Goal: Information Seeking & Learning: Learn about a topic

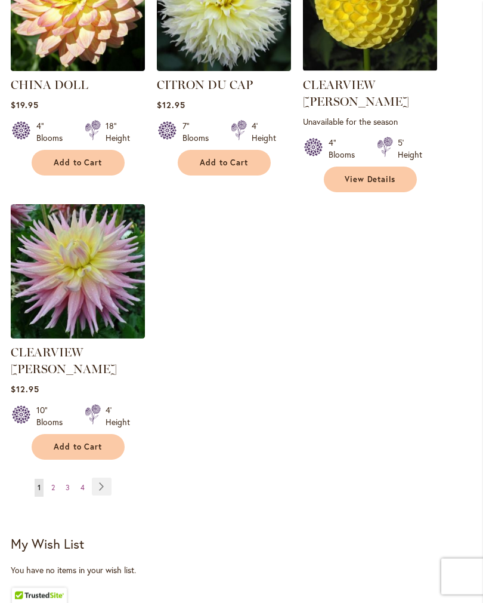
scroll to position [1462, 0]
click at [99, 478] on link "Page Next" at bounding box center [102, 487] width 20 height 18
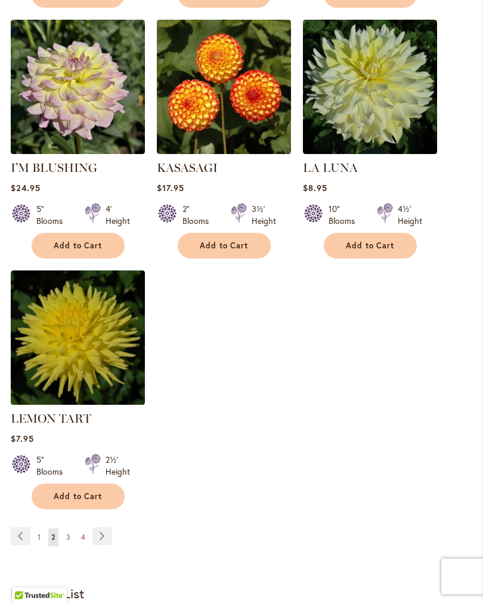
scroll to position [1396, 0]
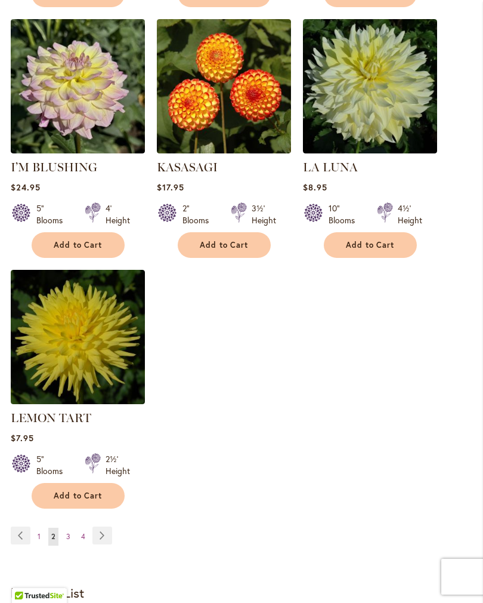
click at [68, 541] on span "3" at bounding box center [68, 536] width 4 height 9
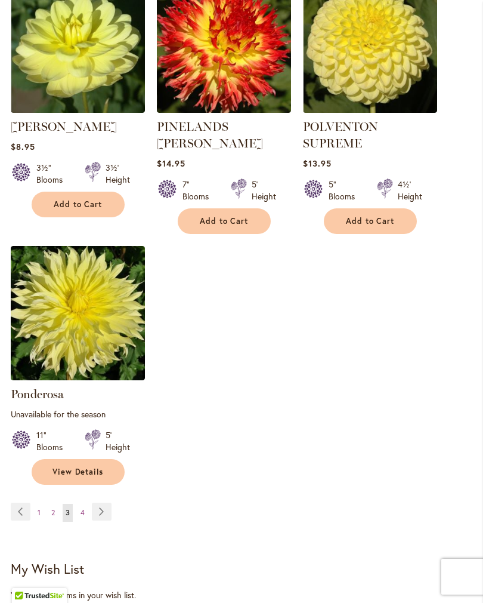
scroll to position [1461, 0]
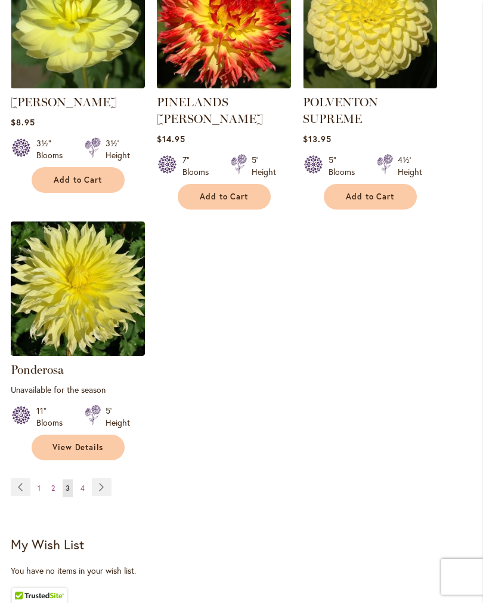
click at [84, 483] on span "4" at bounding box center [83, 487] width 4 height 9
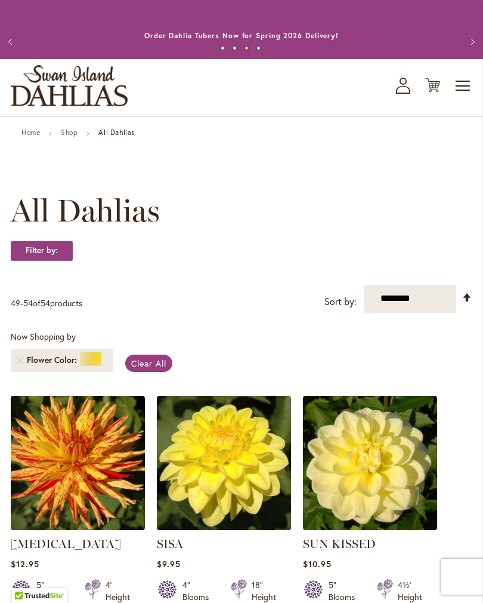
click at [22, 137] on link "Home" at bounding box center [30, 132] width 19 height 9
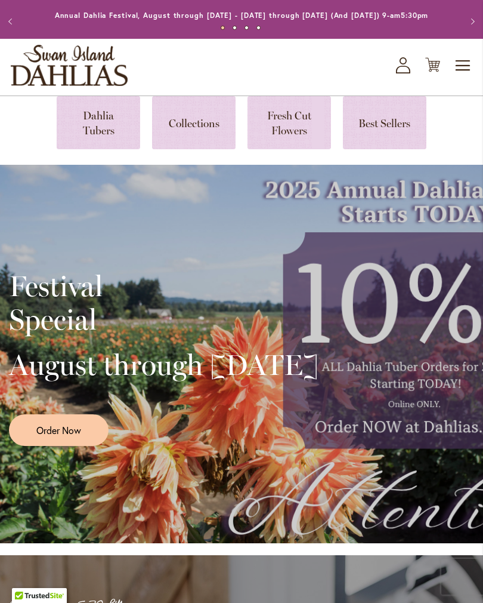
scroll to position [11, 0]
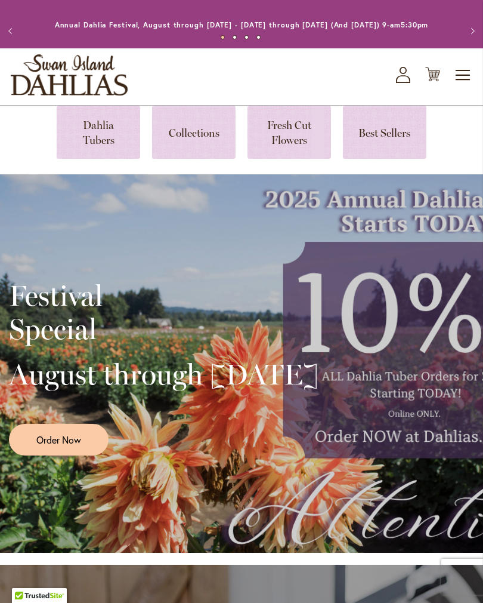
click at [91, 142] on link at bounding box center [99, 132] width 84 height 53
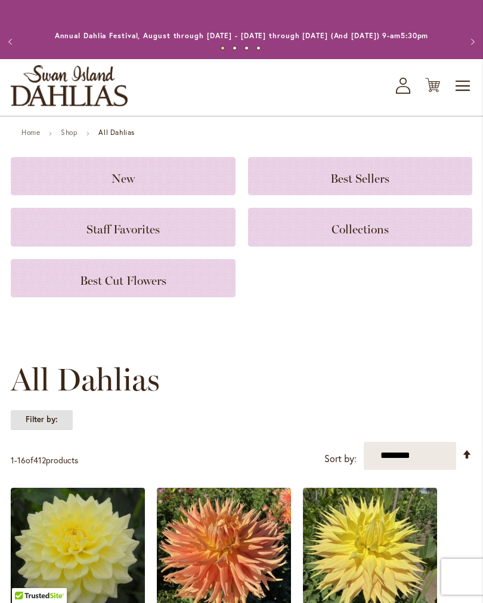
click at [37, 429] on strong "Filter by:" at bounding box center [42, 419] width 62 height 20
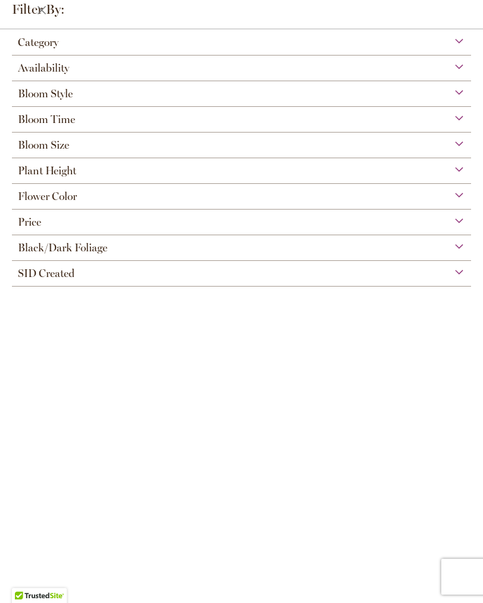
click at [30, 201] on span "Flower Color" at bounding box center [47, 196] width 59 height 13
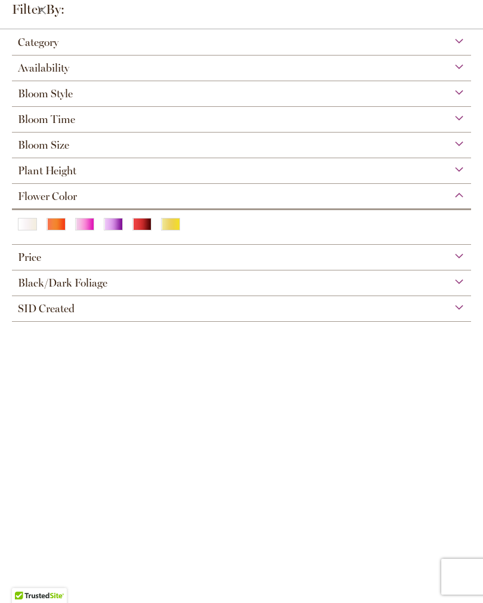
click at [138, 228] on div "Red" at bounding box center [142, 224] width 19 height 13
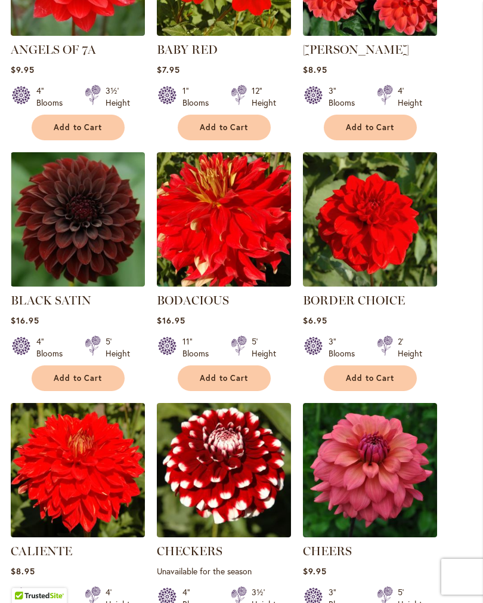
scroll to position [750, 0]
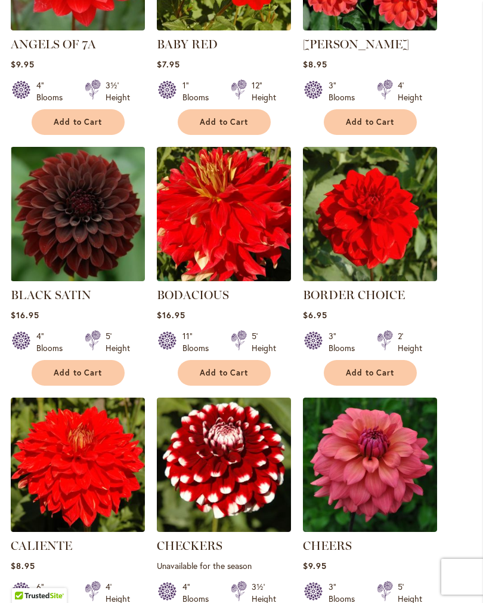
click at [47, 302] on link "BLACK SATIN" at bounding box center [51, 295] width 81 height 14
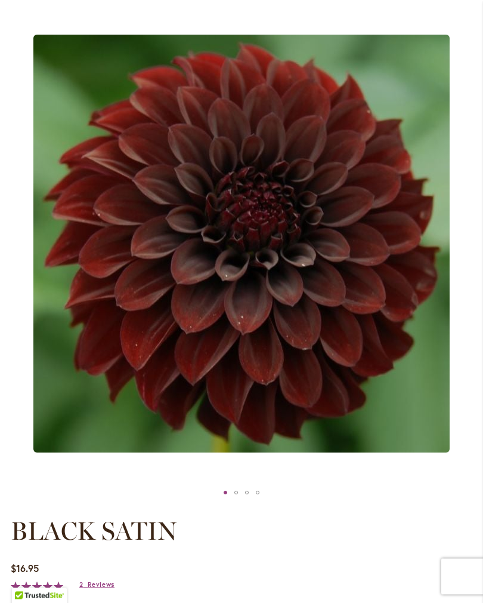
click at [237, 500] on div "BLACK SATIN" at bounding box center [236, 493] width 11 height 18
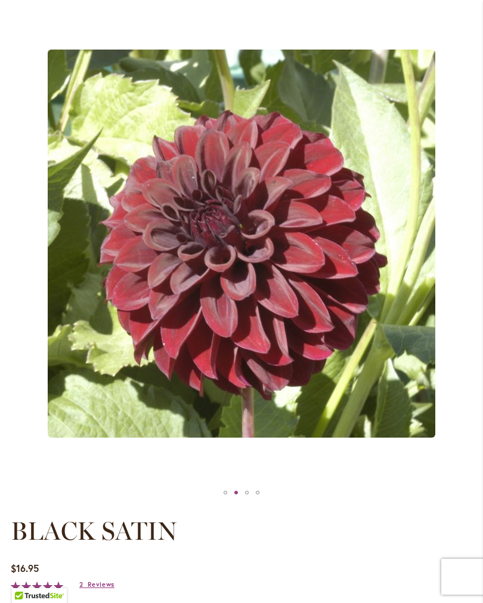
click at [247, 499] on div "BLACK SATIN" at bounding box center [247, 492] width 11 height 18
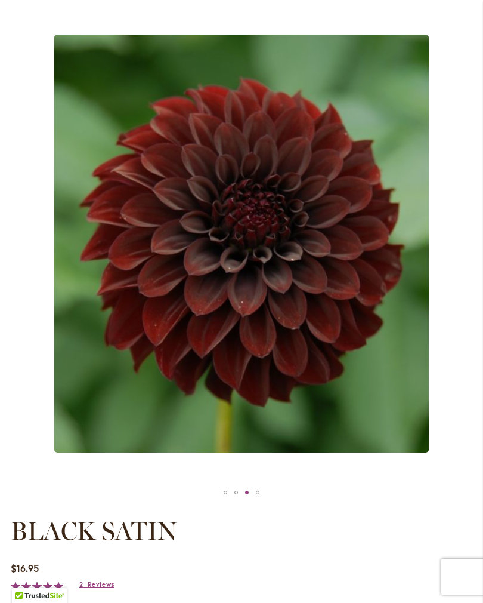
click at [259, 497] on div "BLACK SATIN" at bounding box center [257, 492] width 11 height 18
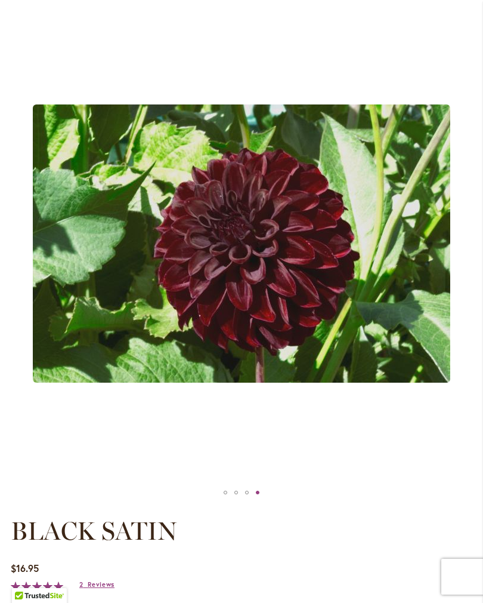
click at [213, 501] on div at bounding box center [242, 492] width 462 height 18
click at [220, 501] on div "BLACK SATIN" at bounding box center [225, 492] width 11 height 18
click at [221, 500] on div "BLACK SATIN" at bounding box center [225, 492] width 11 height 18
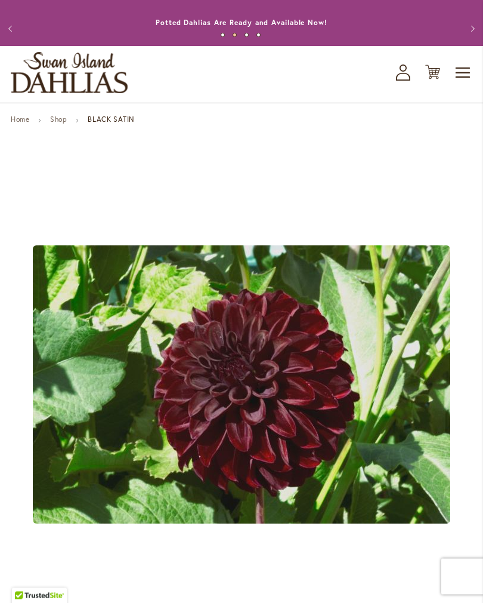
scroll to position [0, 0]
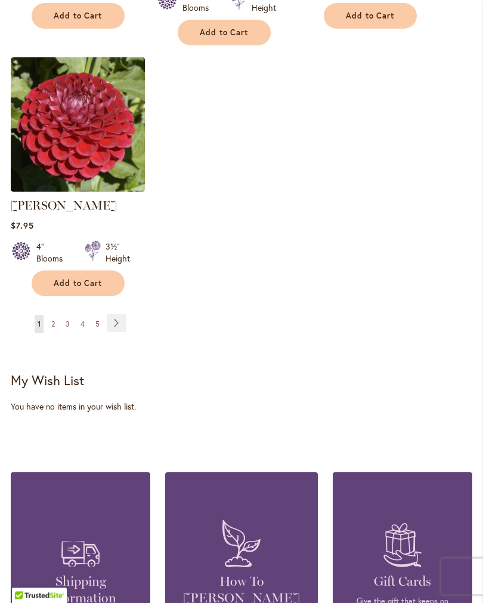
scroll to position [1609, 0]
click at [114, 318] on link "Page Next" at bounding box center [117, 323] width 20 height 18
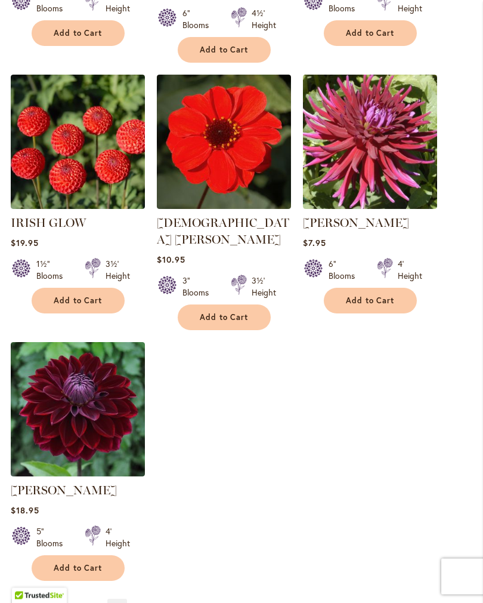
scroll to position [1357, 0]
click at [31, 483] on link "[PERSON_NAME]" at bounding box center [64, 490] width 106 height 14
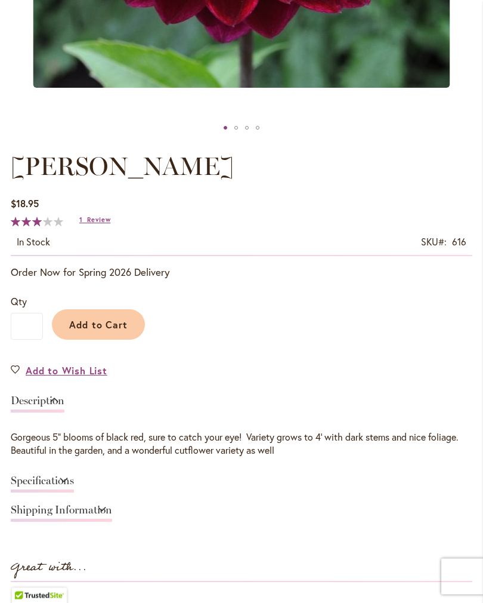
scroll to position [519, 0]
click at [74, 488] on link "Specifications" at bounding box center [42, 483] width 63 height 17
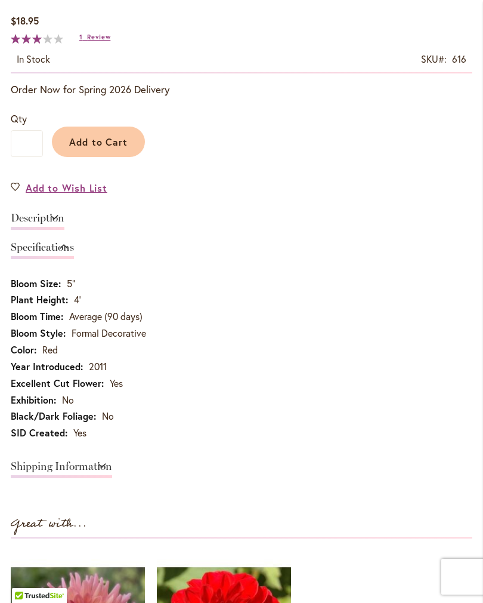
scroll to position [697, 0]
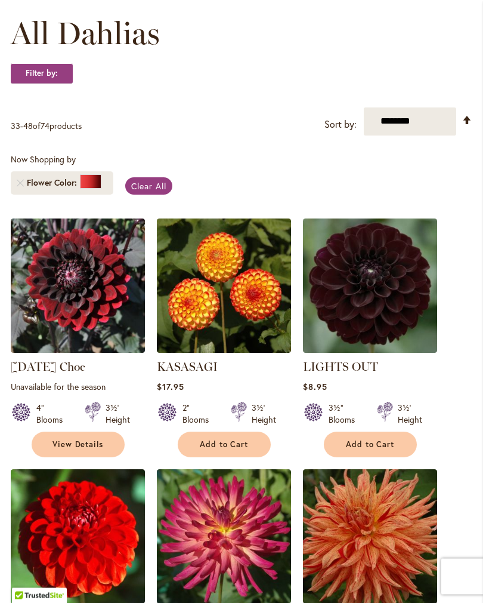
scroll to position [177, 0]
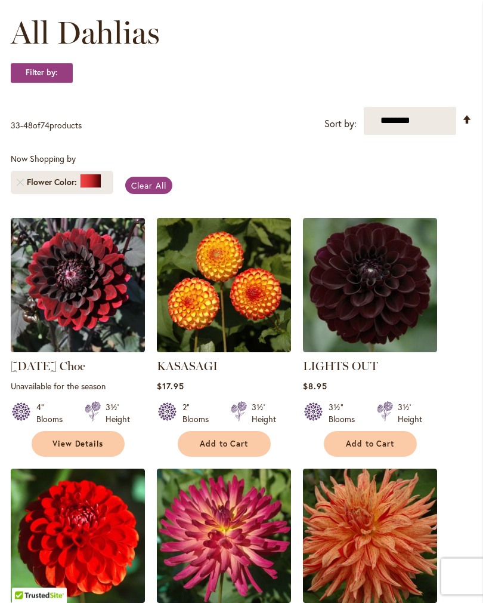
click at [351, 313] on img at bounding box center [370, 285] width 134 height 134
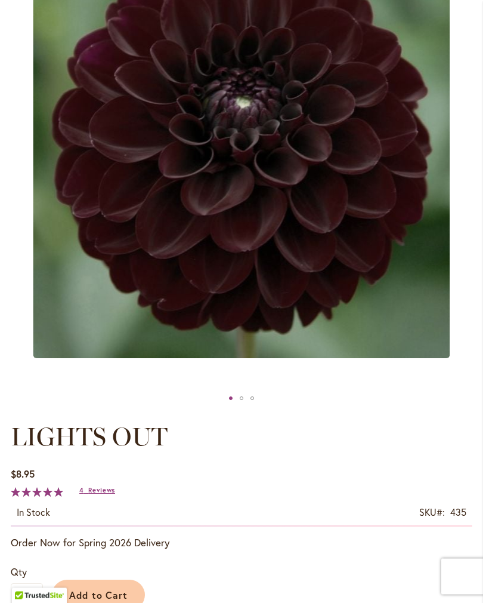
scroll to position [248, 0]
click at [240, 405] on div "LIGHTS OUT" at bounding box center [241, 398] width 11 height 18
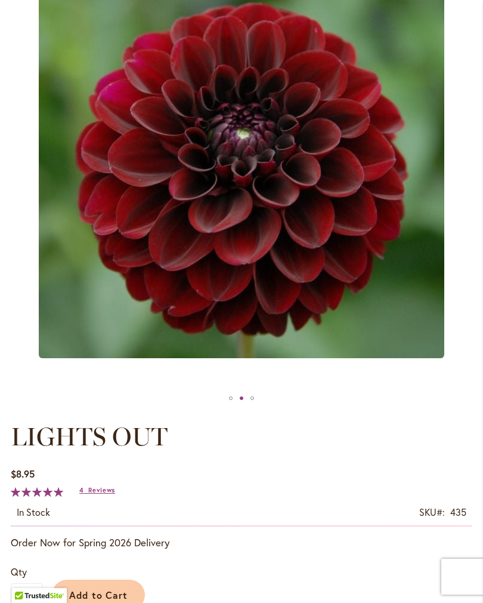
click at [252, 406] on div "LIGHTS OUT" at bounding box center [252, 398] width 11 height 18
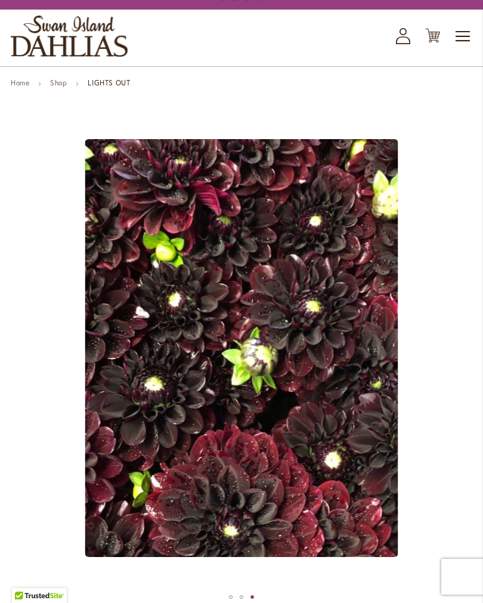
scroll to position [45, 0]
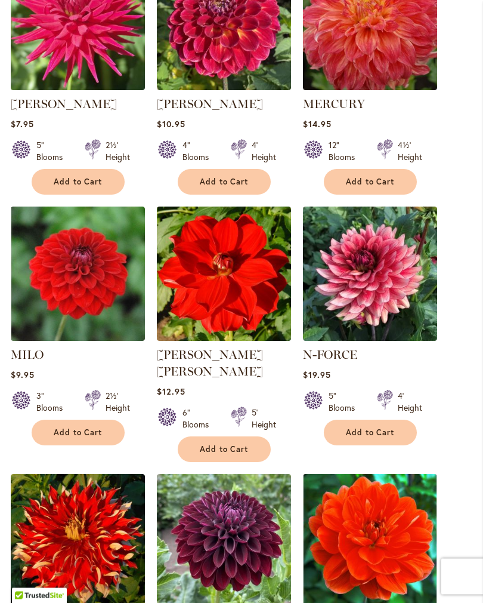
scroll to position [942, 0]
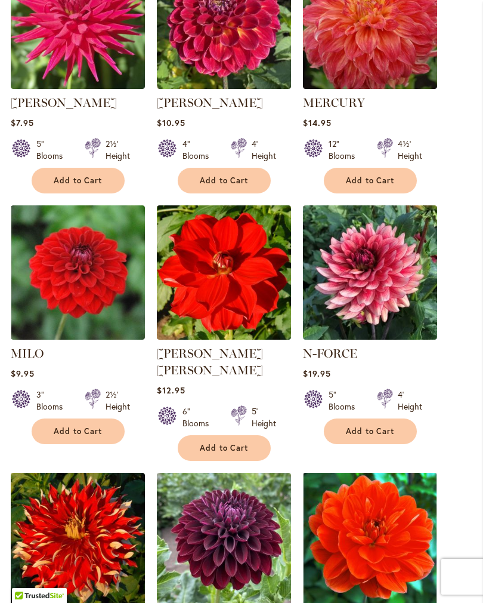
click at [35, 464] on ol "Karma Choc Rating: 73% 5 Reviews Unavailable for the season 4" Blooms 3½' Height" at bounding box center [242, 216] width 462 height 1526
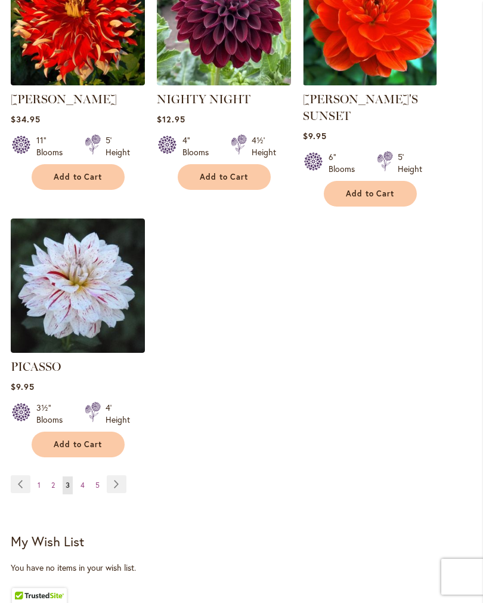
scroll to position [1464, 0]
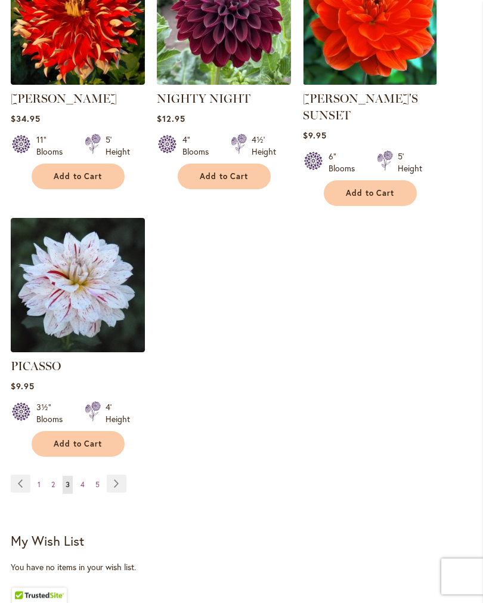
click at [81, 480] on span "4" at bounding box center [83, 484] width 4 height 9
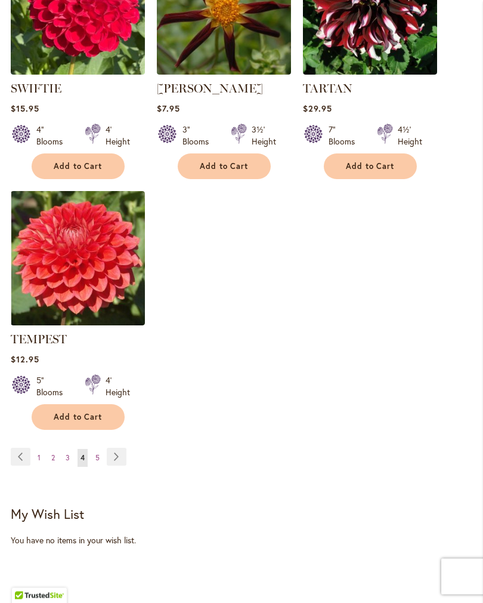
scroll to position [1476, 0]
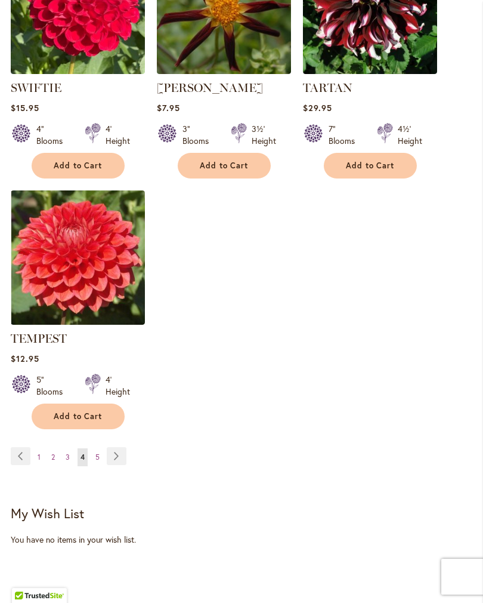
click at [98, 448] on link "Page 5" at bounding box center [98, 457] width 10 height 18
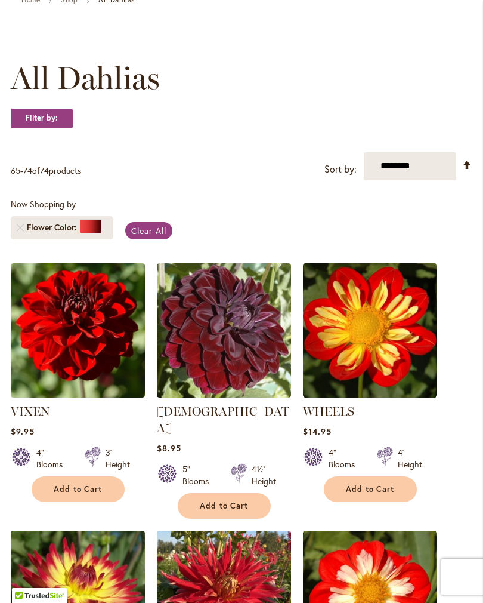
scroll to position [132, 0]
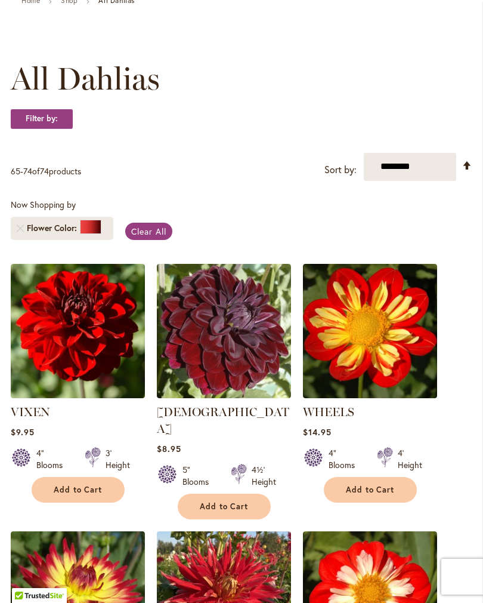
click at [32, 5] on link "Home" at bounding box center [30, 0] width 19 height 9
